Goal: Task Accomplishment & Management: Manage account settings

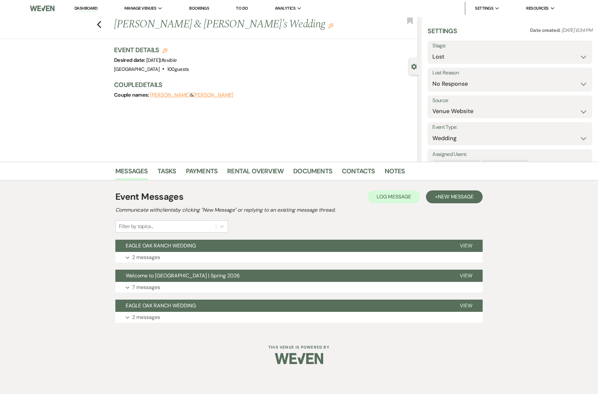
click at [81, 5] on link "Dashboard" at bounding box center [85, 8] width 23 height 6
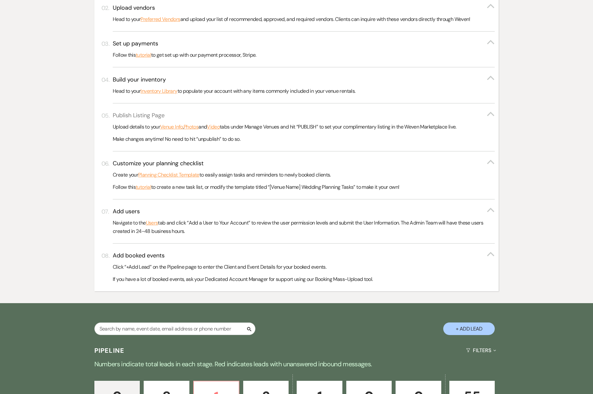
scroll to position [333, 0]
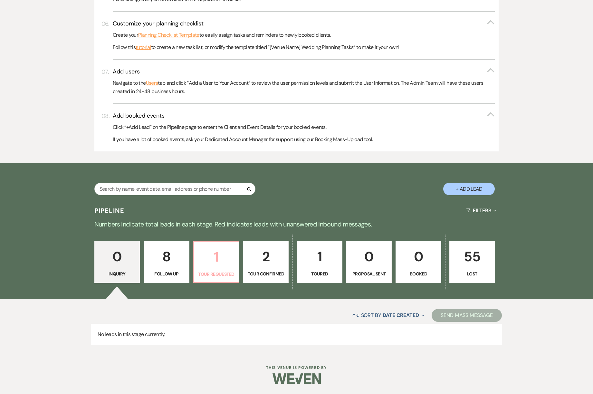
click at [226, 263] on p "1" at bounding box center [216, 257] width 37 height 22
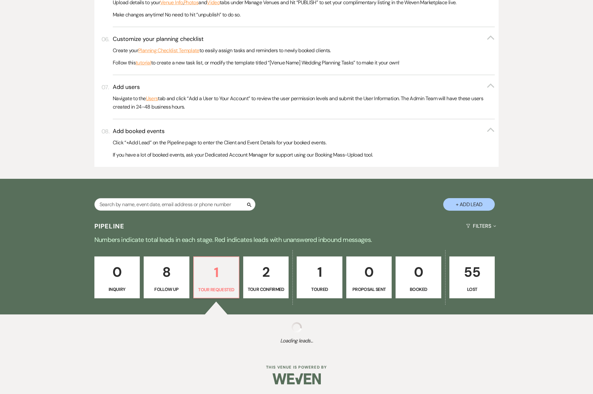
select select "2"
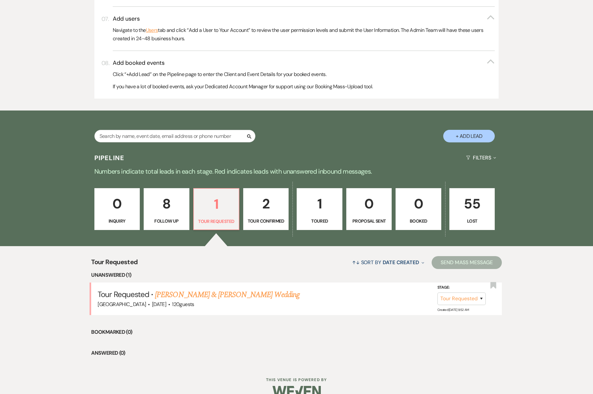
scroll to position [399, 0]
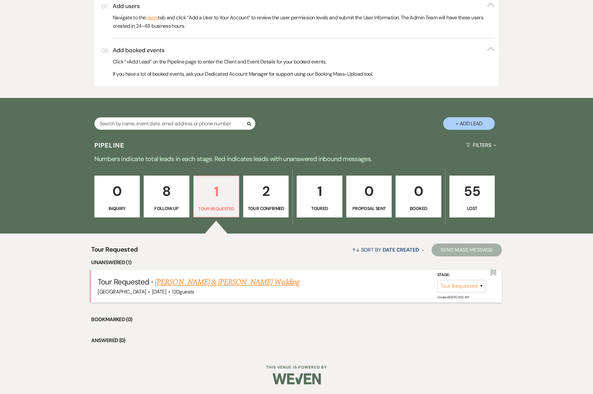
click at [233, 280] on link "[PERSON_NAME] & [PERSON_NAME] Wedding" at bounding box center [227, 283] width 144 height 12
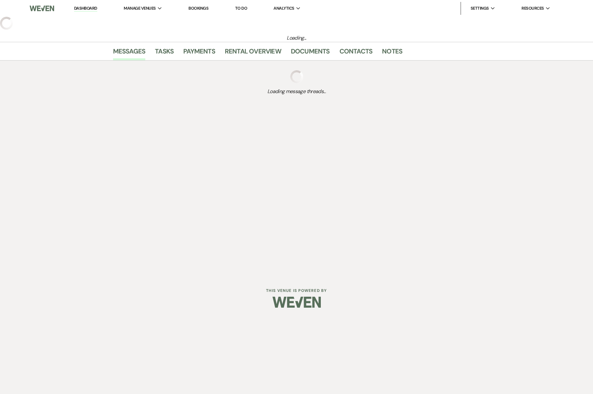
select select "2"
select select "5"
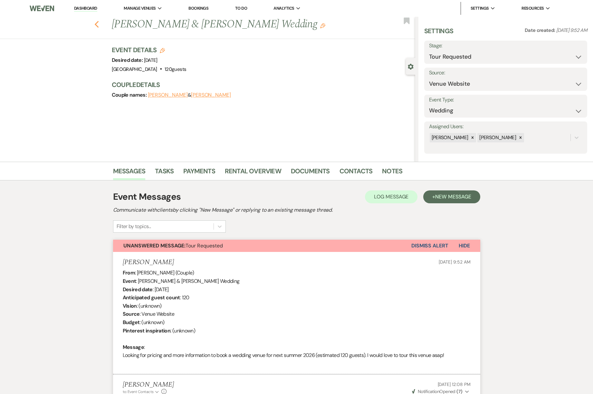
click at [98, 26] on icon "Previous" at bounding box center [96, 25] width 5 height 8
select select "2"
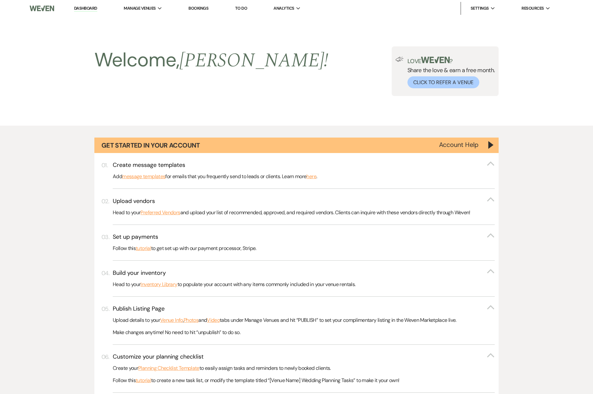
scroll to position [399, 0]
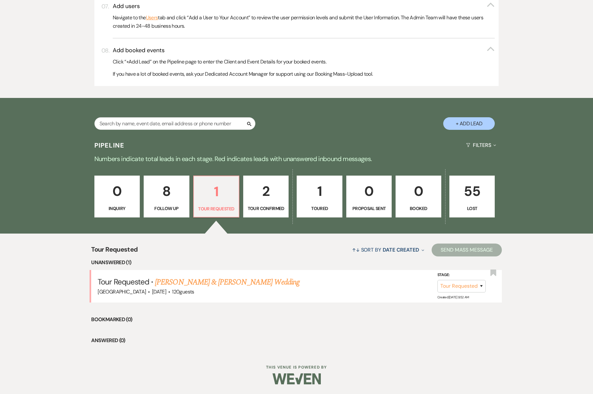
click at [312, 199] on p "1" at bounding box center [319, 192] width 37 height 22
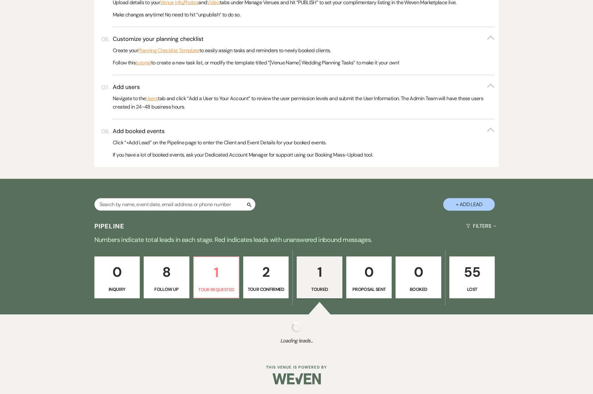
scroll to position [399, 0]
select select "5"
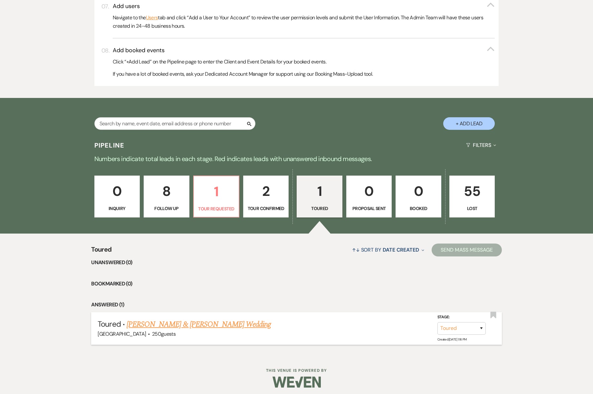
click at [203, 326] on link "[PERSON_NAME] & [PERSON_NAME] Wedding" at bounding box center [199, 325] width 144 height 12
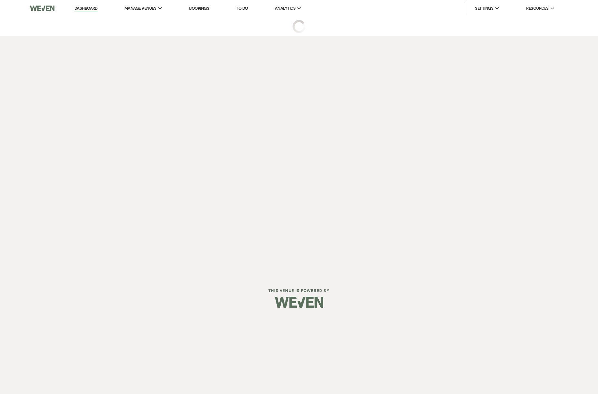
select select "5"
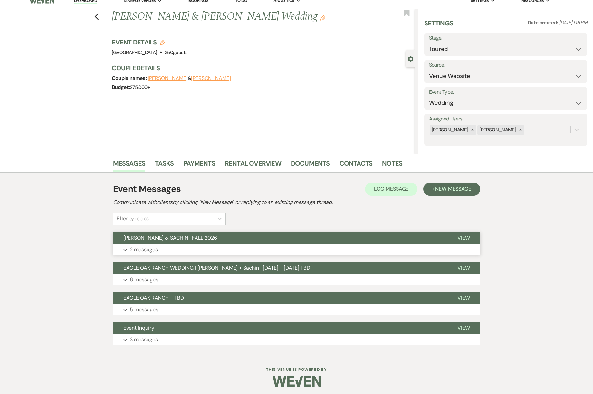
scroll to position [10, 0]
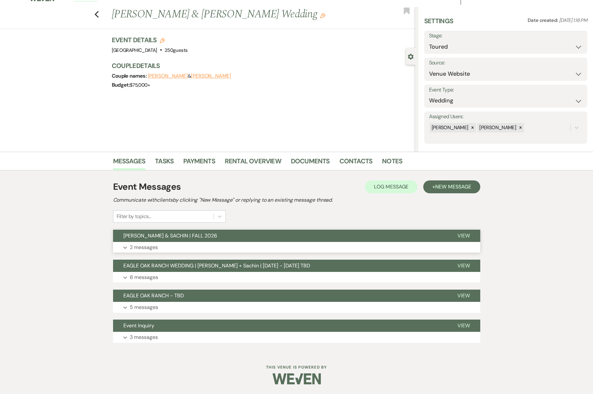
click at [138, 250] on p "2 messages" at bounding box center [144, 247] width 28 height 8
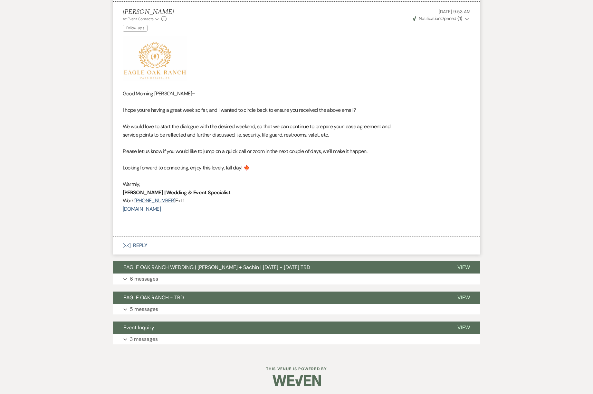
scroll to position [806, 0]
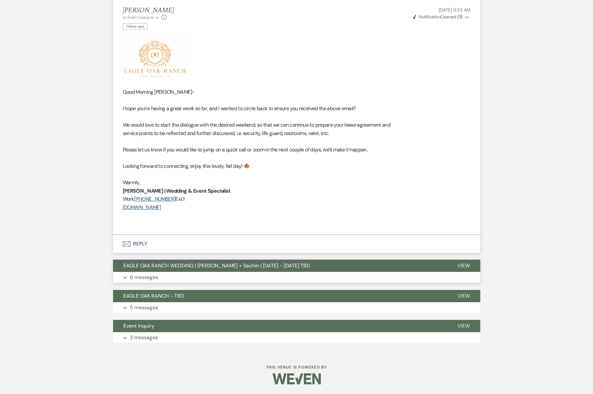
click at [150, 279] on p "6 messages" at bounding box center [144, 277] width 28 height 8
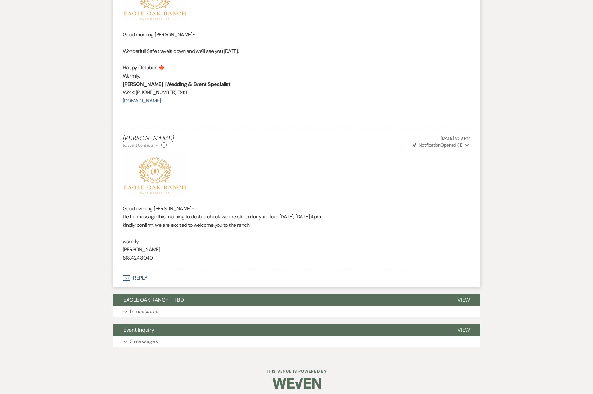
scroll to position [2114, 0]
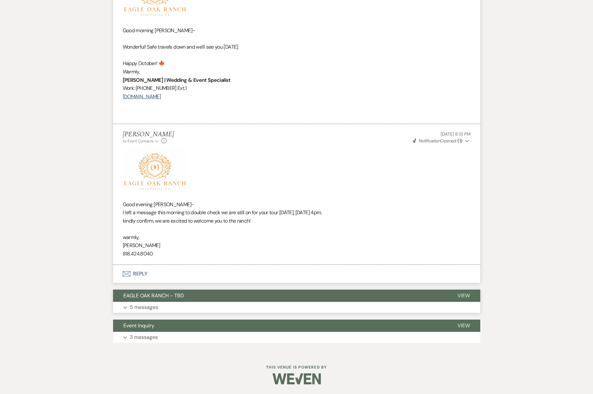
click at [138, 307] on p "5 messages" at bounding box center [144, 307] width 28 height 8
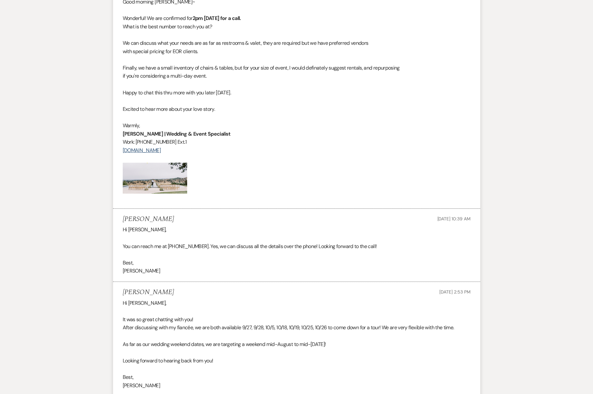
scroll to position [3117, 0]
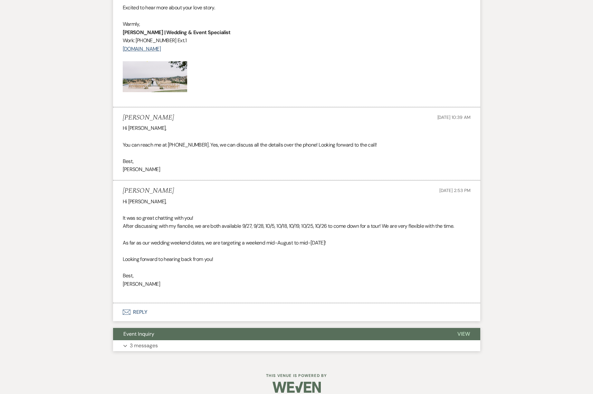
click at [153, 342] on p "3 messages" at bounding box center [144, 346] width 28 height 8
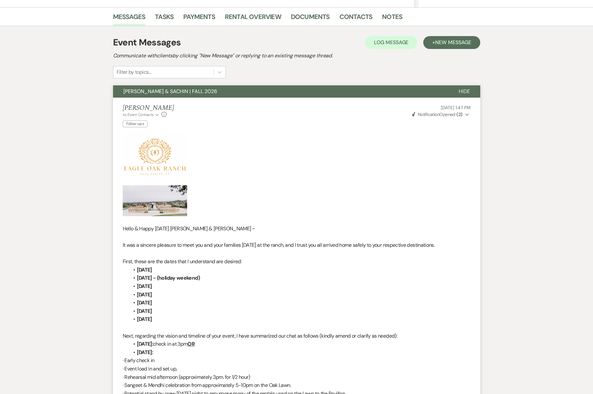
scroll to position [0, 0]
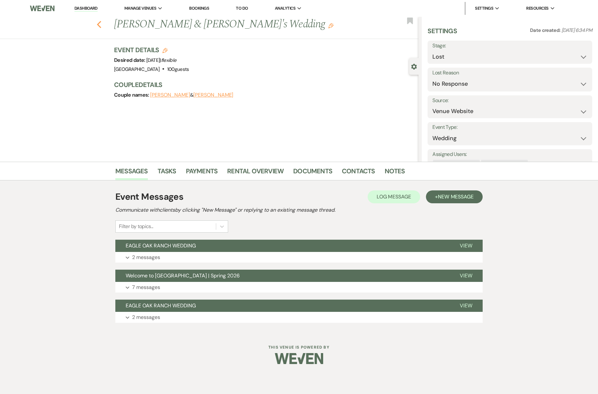
click at [97, 26] on icon "Previous" at bounding box center [99, 25] width 5 height 8
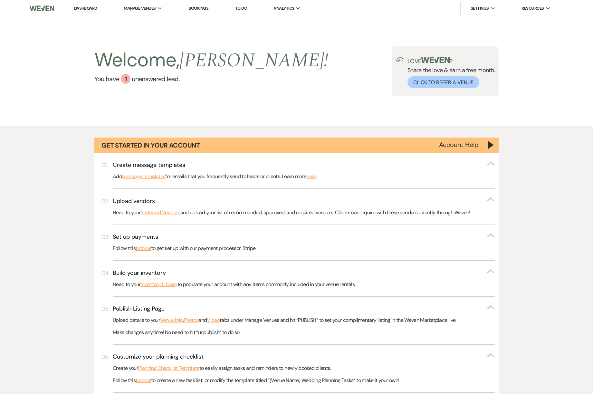
click at [83, 6] on link "Dashboard" at bounding box center [85, 8] width 23 height 6
